Goal: Check status: Check status

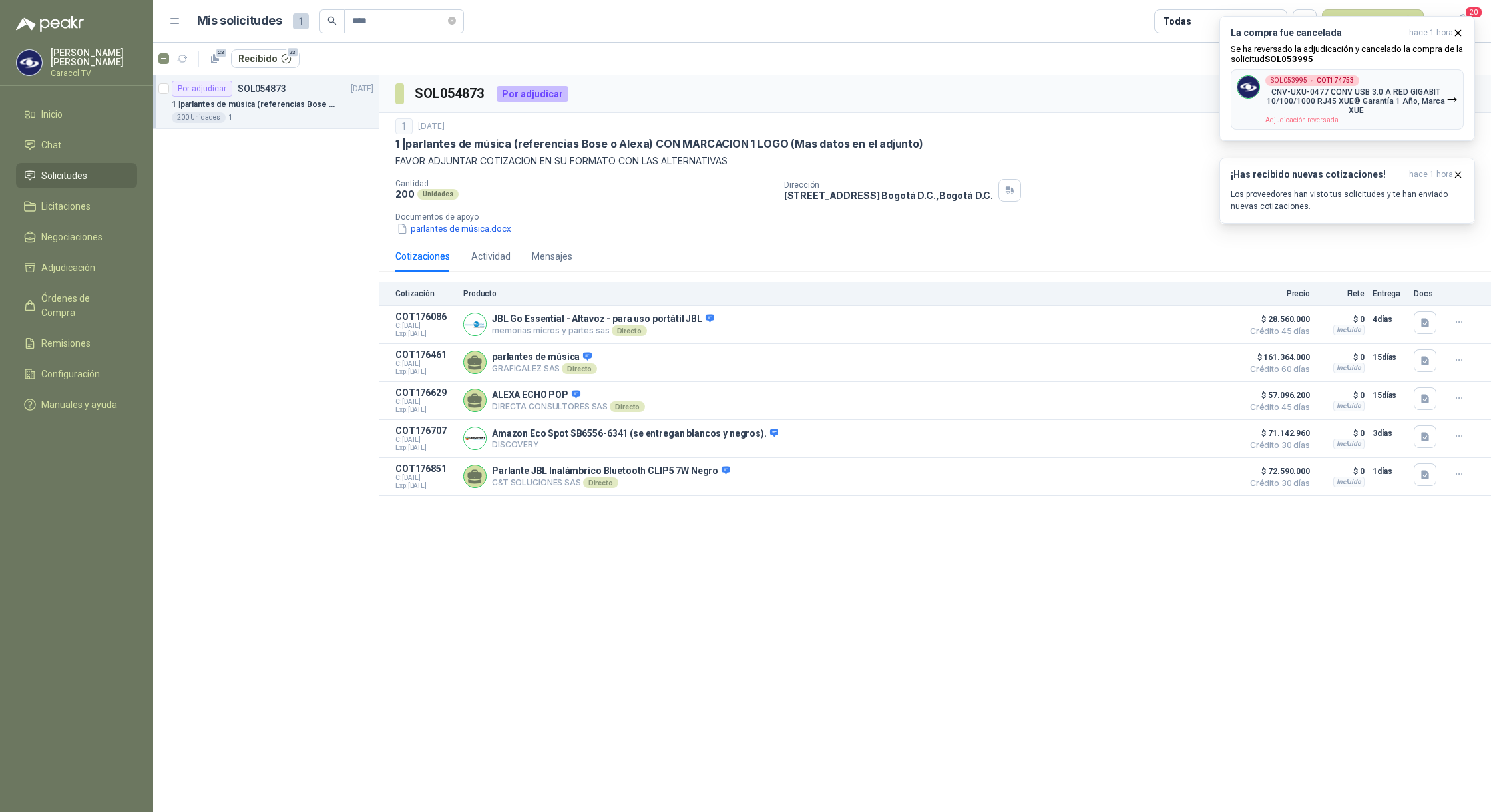
click at [525, 528] on div "SOL054873 Por adjudicar 1 [DATE] 1 | parlantes de música (referencias Bose o Al…" at bounding box center [934, 444] width 1111 height 738
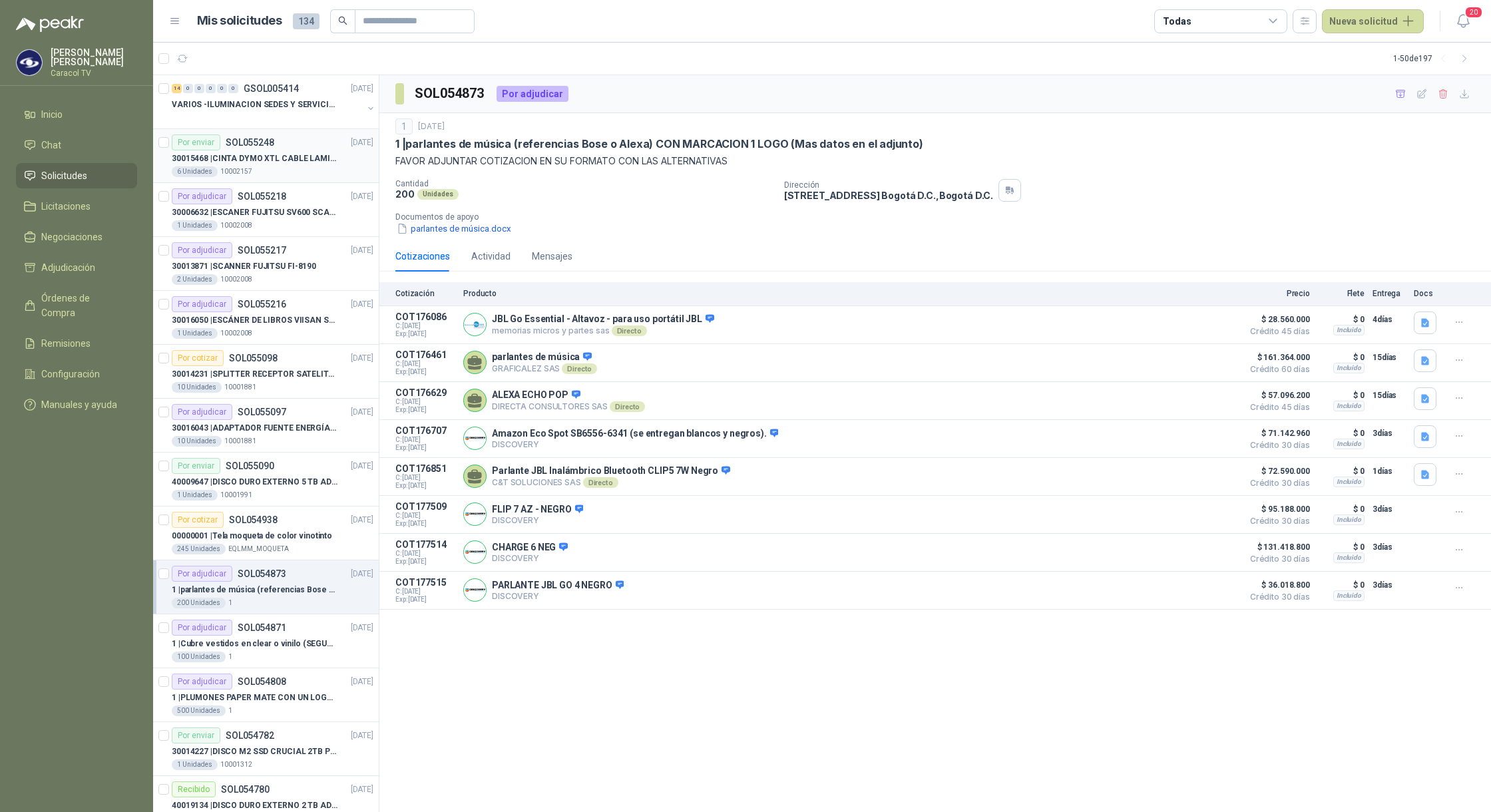
click at [237, 168] on p "10002157" at bounding box center [235, 172] width 32 height 11
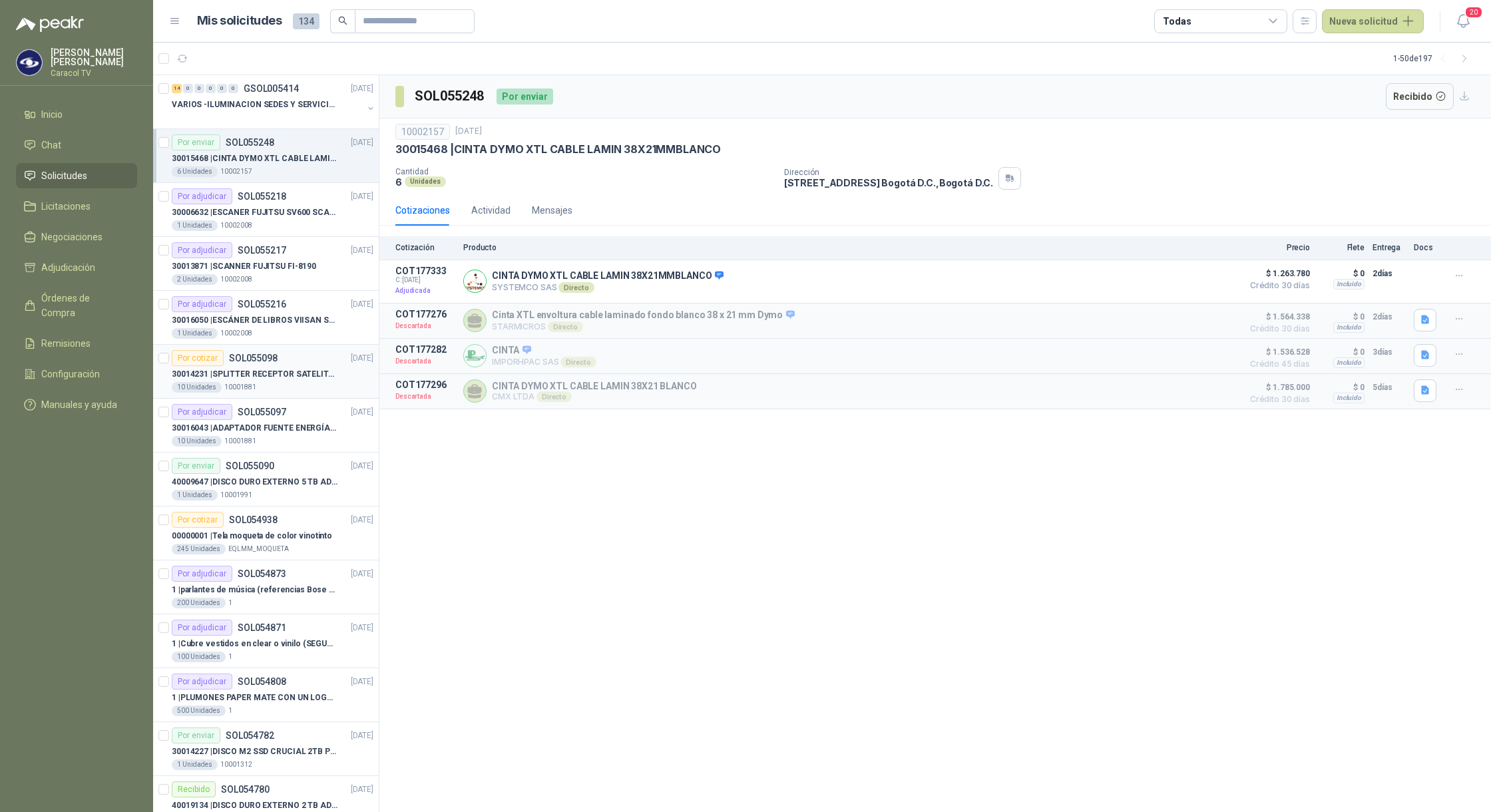
click at [287, 390] on div "10 Unidades 10001881" at bounding box center [273, 387] width 202 height 11
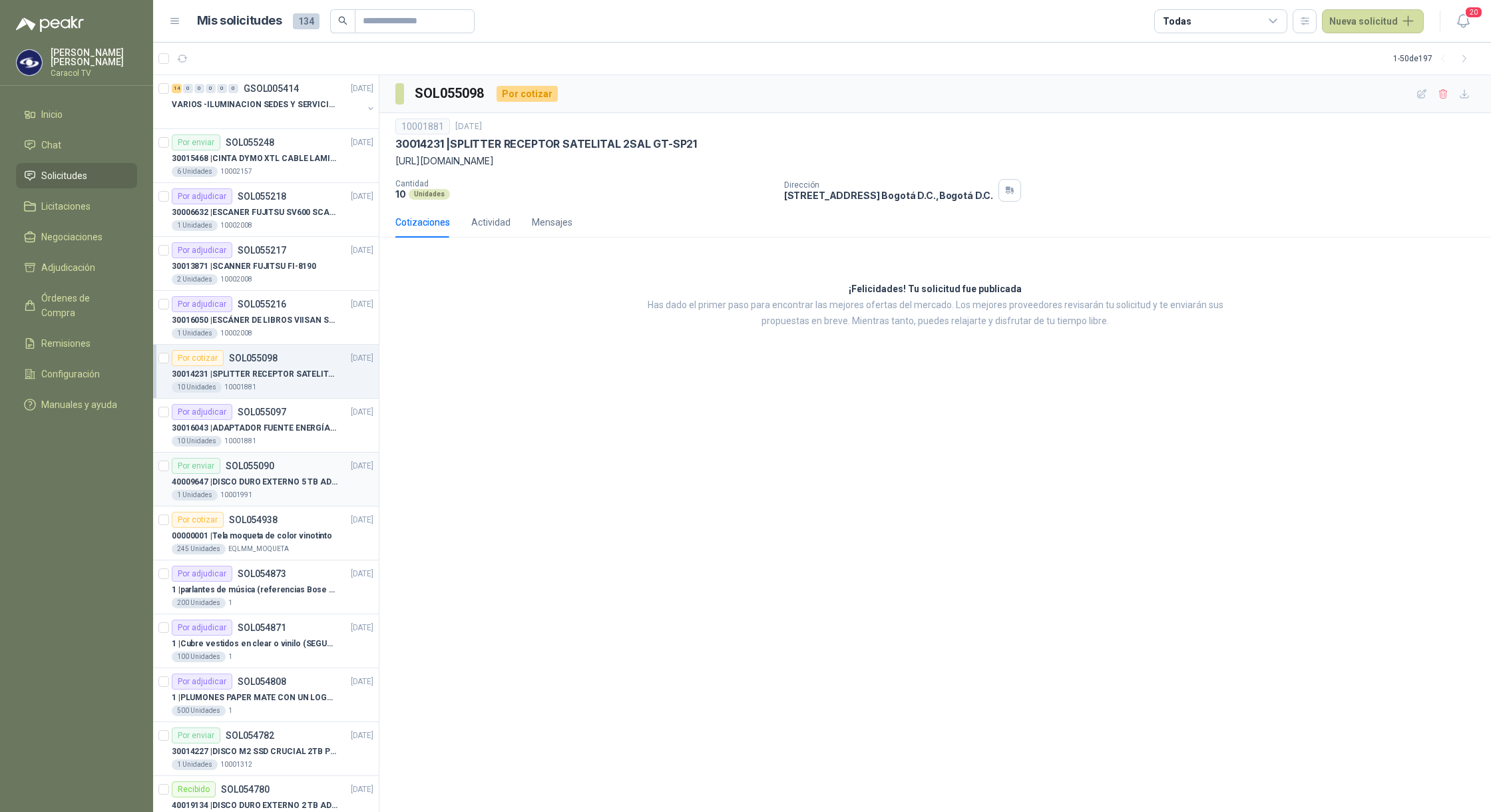
click at [270, 495] on div "1 Unidades 10001991" at bounding box center [273, 495] width 202 height 11
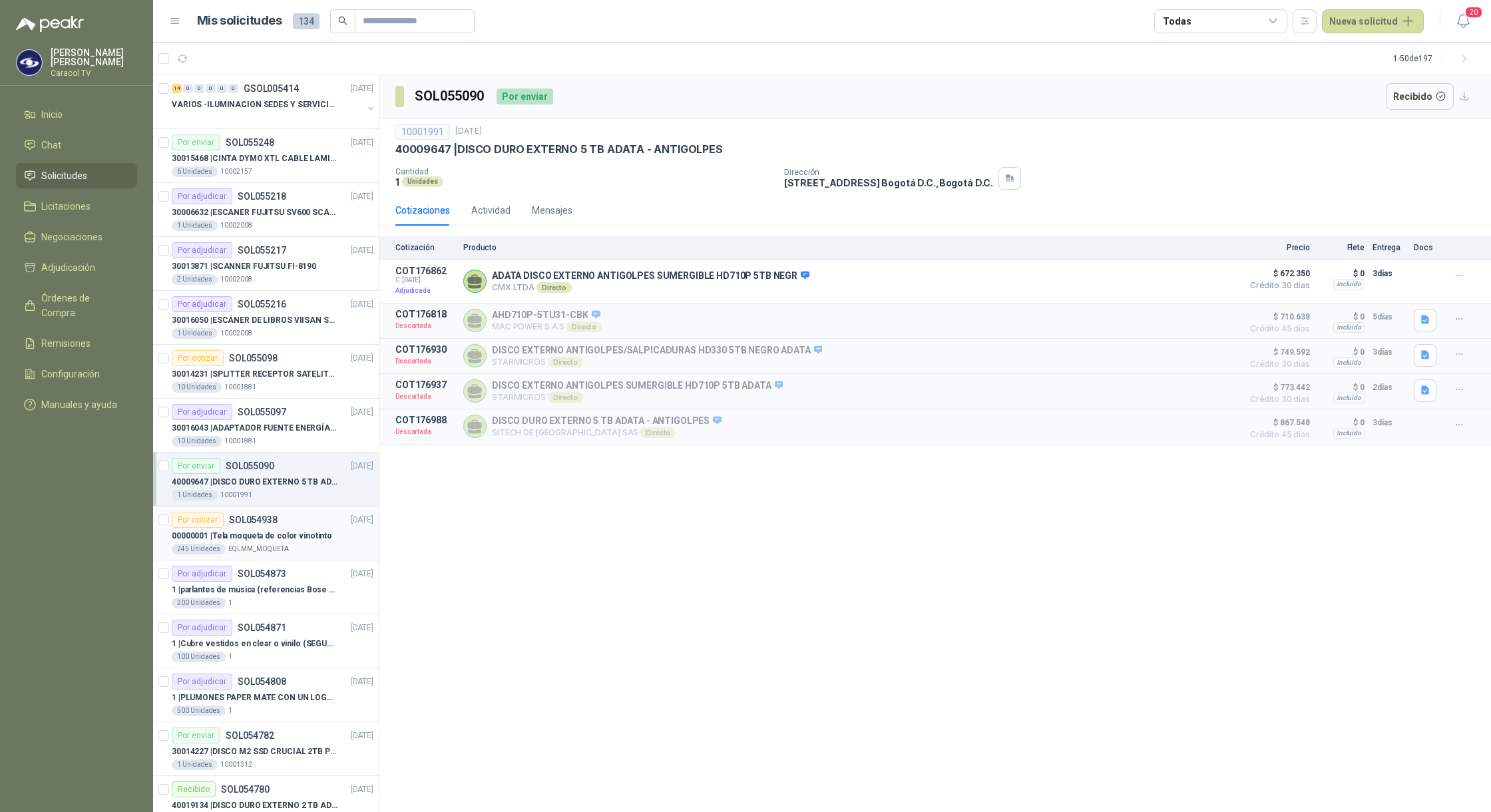
click at [253, 532] on p "00000001 | Tela moqueta de color vinotinto" at bounding box center [252, 536] width 161 height 13
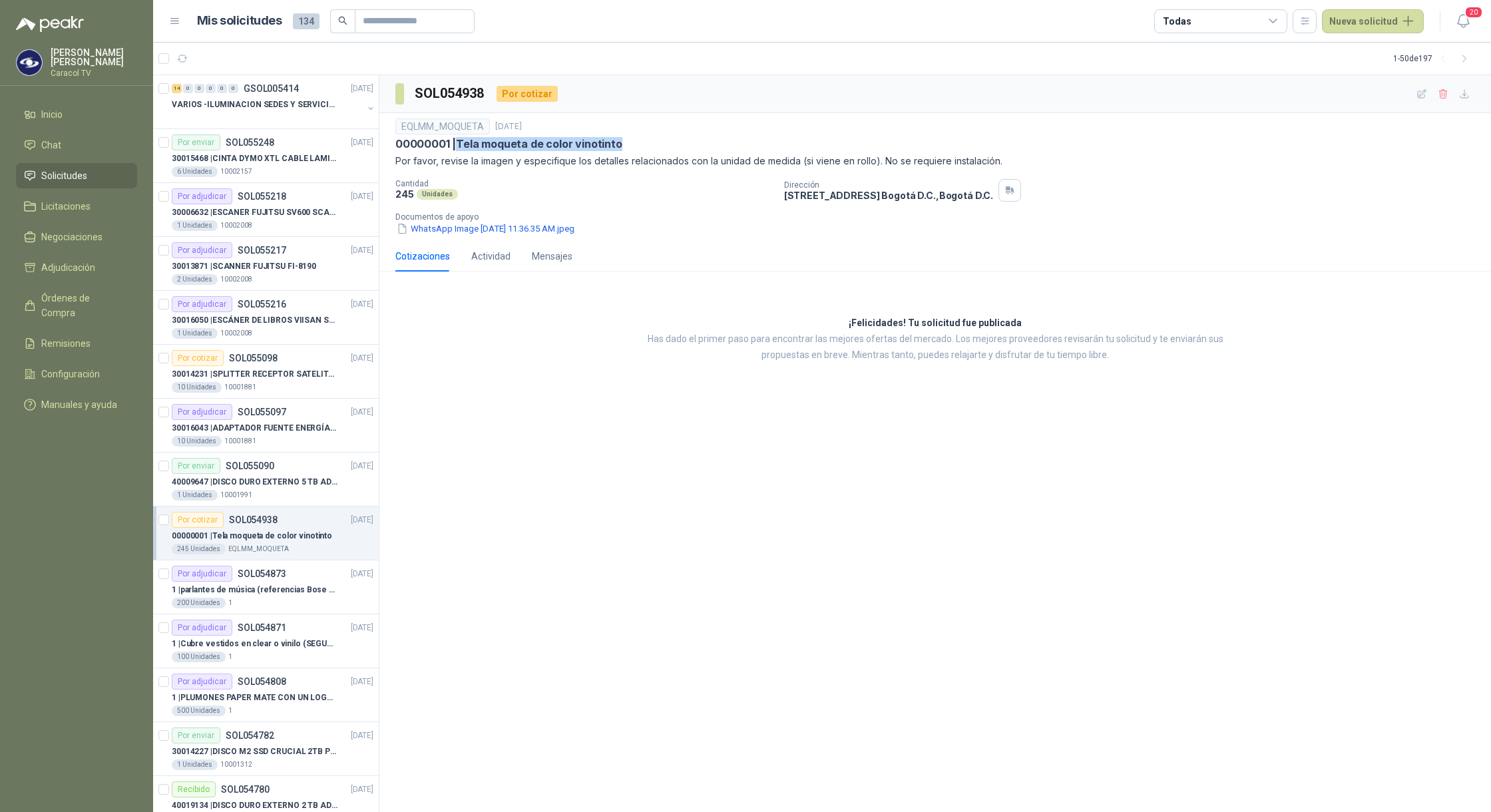
drag, startPoint x: 642, startPoint y: 144, endPoint x: 461, endPoint y: 148, distance: 181.0
click at [461, 148] on div "00000001 | Tela moqueta de color vinotinto" at bounding box center [935, 144] width 1079 height 14
copy p "Tela moqueta de color vinotinto"
